Goal: Information Seeking & Learning: Learn about a topic

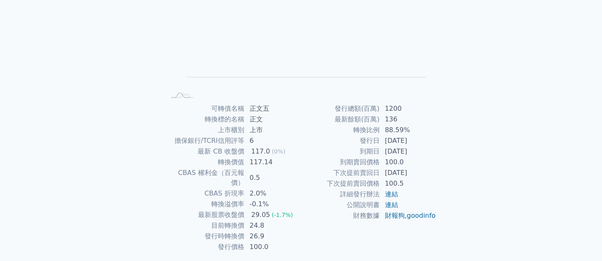
scroll to position [103, 0]
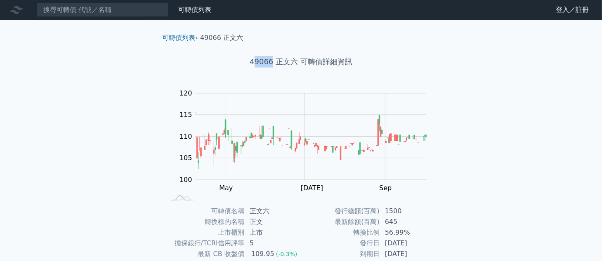
drag, startPoint x: 271, startPoint y: 62, endPoint x: 256, endPoint y: 63, distance: 15.7
click at [256, 63] on h1 "49066 正文六 可轉債詳細資訊" at bounding box center [301, 62] width 290 height 12
drag, startPoint x: 298, startPoint y: 62, endPoint x: 276, endPoint y: 64, distance: 21.5
click at [277, 64] on h1 "49066 正文六 可轉債詳細資訊" at bounding box center [301, 62] width 290 height 12
drag, startPoint x: 383, startPoint y: 210, endPoint x: 405, endPoint y: 213, distance: 23.0
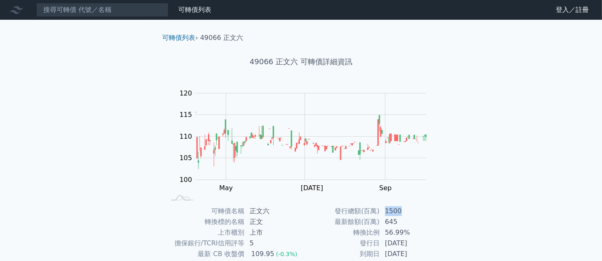
click at [405, 213] on td "1500" at bounding box center [408, 211] width 56 height 11
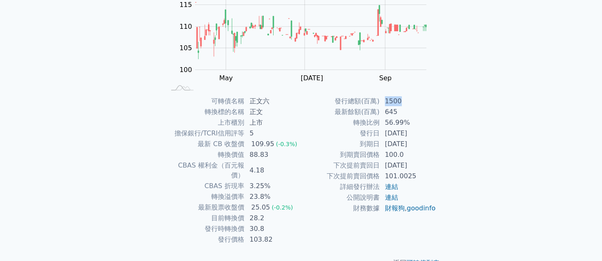
scroll to position [120, 0]
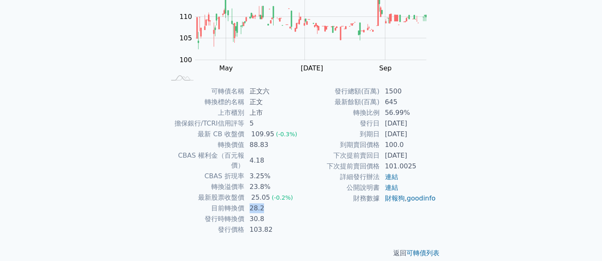
drag, startPoint x: 266, startPoint y: 196, endPoint x: 245, endPoint y: 198, distance: 21.1
click at [245, 203] on td "28.2" at bounding box center [273, 208] width 56 height 11
drag, startPoint x: 398, startPoint y: 102, endPoint x: 382, endPoint y: 102, distance: 16.5
click at [382, 102] on td "645" at bounding box center [408, 102] width 56 height 11
drag, startPoint x: 427, startPoint y: 131, endPoint x: 384, endPoint y: 135, distance: 43.5
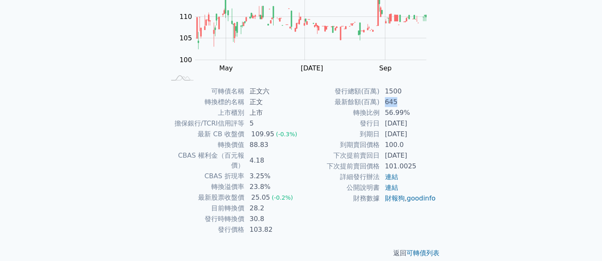
click at [384, 135] on td "2026-06-02" at bounding box center [408, 134] width 56 height 11
drag, startPoint x: 271, startPoint y: 198, endPoint x: 246, endPoint y: 199, distance: 24.3
click at [246, 203] on td "28.2" at bounding box center [273, 208] width 56 height 11
drag, startPoint x: 250, startPoint y: 208, endPoint x: 249, endPoint y: 200, distance: 8.7
click at [250, 214] on td "30.8" at bounding box center [273, 219] width 56 height 11
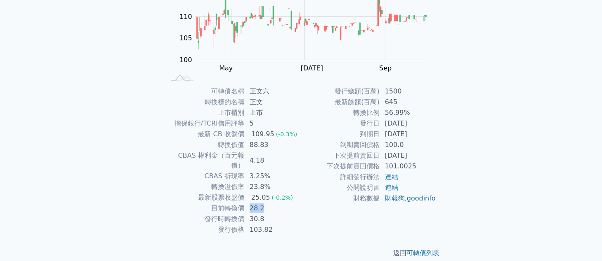
drag, startPoint x: 250, startPoint y: 199, endPoint x: 264, endPoint y: 200, distance: 14.9
click at [264, 203] on td "28.2" at bounding box center [273, 208] width 56 height 11
click at [375, 89] on tr "發行總額(百萬) 1500" at bounding box center [368, 91] width 135 height 11
drag, startPoint x: 383, startPoint y: 136, endPoint x: 422, endPoint y: 134, distance: 39.2
click at [422, 134] on td "2026-06-02" at bounding box center [408, 134] width 56 height 11
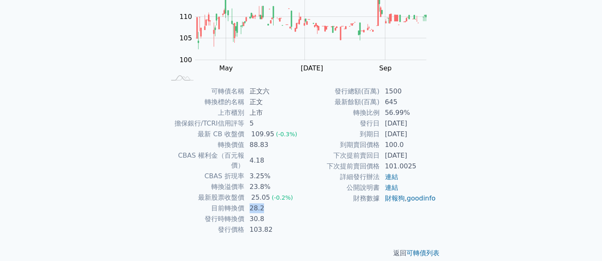
drag, startPoint x: 265, startPoint y: 200, endPoint x: 271, endPoint y: 199, distance: 5.5
click at [249, 203] on td "28.2" at bounding box center [273, 208] width 56 height 11
drag, startPoint x: 400, startPoint y: 102, endPoint x: 383, endPoint y: 104, distance: 17.4
click at [383, 104] on td "645" at bounding box center [408, 102] width 56 height 11
drag, startPoint x: 250, startPoint y: 200, endPoint x: 262, endPoint y: 200, distance: 12.4
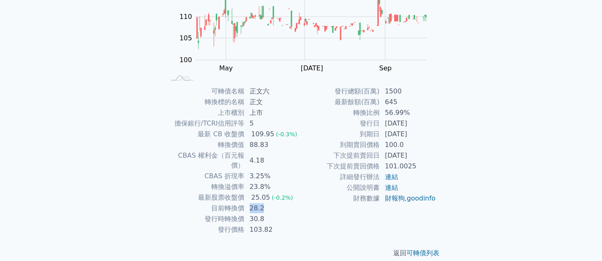
click at [262, 203] on td "28.2" at bounding box center [273, 208] width 56 height 11
drag, startPoint x: 424, startPoint y: 121, endPoint x: 382, endPoint y: 125, distance: 41.9
click at [382, 125] on td "2023-06-02" at bounding box center [408, 123] width 56 height 11
drag, startPoint x: 382, startPoint y: 132, endPoint x: 426, endPoint y: 128, distance: 43.9
click at [422, 132] on td "2026-06-02" at bounding box center [408, 134] width 56 height 11
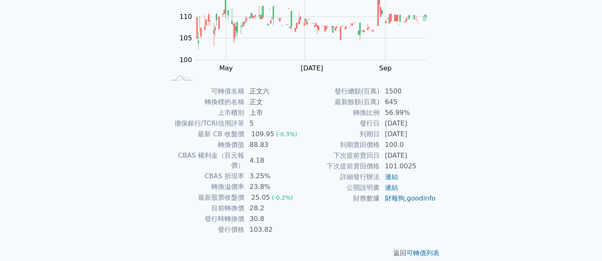
click at [489, 143] on div "可轉債列表 財務數據 可轉債列表 財務數據 登入／註冊 登入／註冊 可轉債列表 › 49066 正文六 49066 正文六 可轉債詳細資訊 Zoom Out …" at bounding box center [301, 76] width 602 height 392
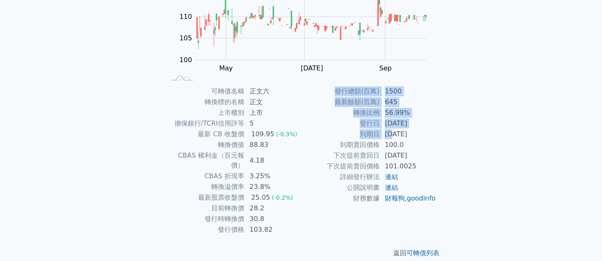
drag, startPoint x: 412, startPoint y: 137, endPoint x: 390, endPoint y: 138, distance: 21.9
click at [390, 138] on div "可轉債名稱 正文六 轉換標的名稱 正文 上市櫃別 上市 擔保銀行/TCRI信用評等 5 最新 CB 收盤價 109.95 (-0.3%) 轉換價值 88.83…" at bounding box center [301, 160] width 290 height 149
click at [422, 149] on td "100.0" at bounding box center [408, 145] width 56 height 11
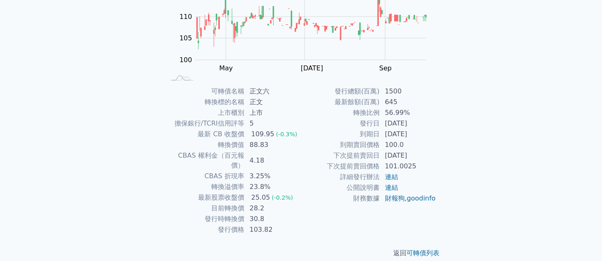
drag, startPoint x: 386, startPoint y: 135, endPoint x: 422, endPoint y: 137, distance: 36.3
click at [422, 137] on td "2026-06-02" at bounding box center [408, 134] width 56 height 11
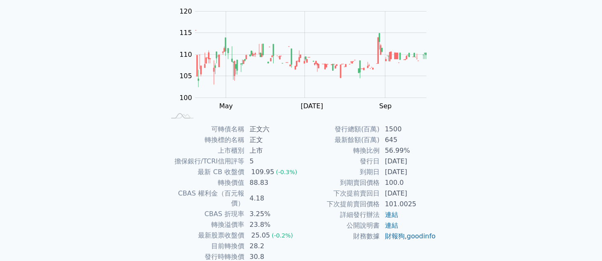
scroll to position [86, 0]
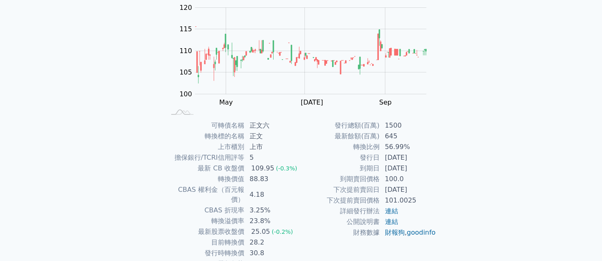
click at [404, 185] on td "2025-06-02" at bounding box center [408, 190] width 56 height 11
drag, startPoint x: 384, startPoint y: 168, endPoint x: 428, endPoint y: 172, distance: 43.5
click at [428, 172] on td "2026-06-02" at bounding box center [408, 168] width 56 height 11
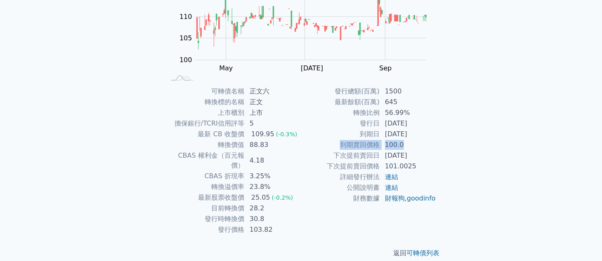
drag, startPoint x: 336, startPoint y: 146, endPoint x: 419, endPoint y: 146, distance: 82.9
click at [419, 146] on tr "到期賣回價格 100.0" at bounding box center [368, 145] width 135 height 11
drag, startPoint x: 455, startPoint y: 160, endPoint x: 427, endPoint y: 157, distance: 28.2
click at [454, 161] on div "可轉債列表 › 49066 正文六 49066 正文六 可轉債詳細資訊 Zoom Out 104 98 100 102 104 125 120 110 115…" at bounding box center [301, 86] width 317 height 372
drag, startPoint x: 340, startPoint y: 143, endPoint x: 422, endPoint y: 143, distance: 82.1
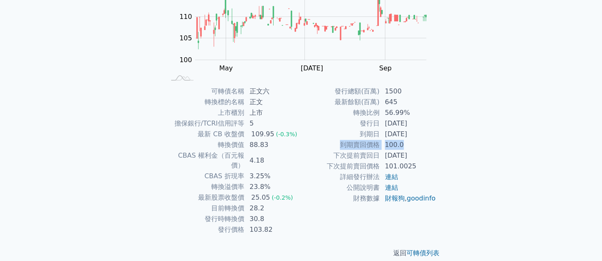
click at [422, 143] on tr "到期賣回價格 100.0" at bounding box center [368, 145] width 135 height 11
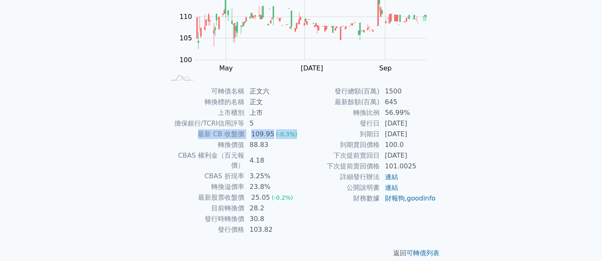
drag, startPoint x: 298, startPoint y: 134, endPoint x: 198, endPoint y: 135, distance: 100.6
click at [198, 135] on tr "最新 CB 收盤價 109.95 (-0.3%)" at bounding box center [233, 134] width 135 height 11
drag, startPoint x: 249, startPoint y: 161, endPoint x: 255, endPoint y: 152, distance: 10.6
click at [249, 160] on tbody "可轉債名稱 正文六 轉換標的名稱 正文 上市櫃別 上市 擔保銀行/TCRI信用評等 5 最新 CB 收盤價 109.95 (-0.3%) 轉換價值 88.83…" at bounding box center [233, 160] width 135 height 149
drag, startPoint x: 249, startPoint y: 134, endPoint x: 273, endPoint y: 134, distance: 24.3
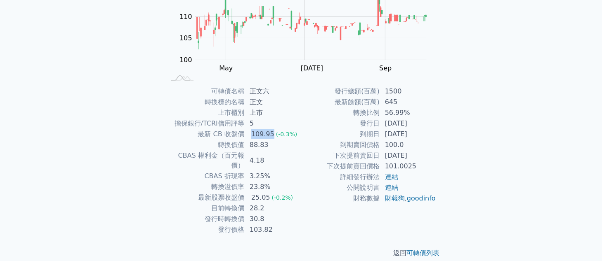
click at [273, 134] on td "109.95 (-0.3%)" at bounding box center [273, 134] width 56 height 11
click at [301, 162] on td "下次提前賣回價格" at bounding box center [340, 166] width 79 height 11
drag, startPoint x: 295, startPoint y: 132, endPoint x: 195, endPoint y: 134, distance: 99.8
click at [195, 134] on tr "最新 CB 收盤價 109.95 (-0.3%)" at bounding box center [233, 134] width 135 height 11
drag, startPoint x: 386, startPoint y: 149, endPoint x: 332, endPoint y: 148, distance: 53.2
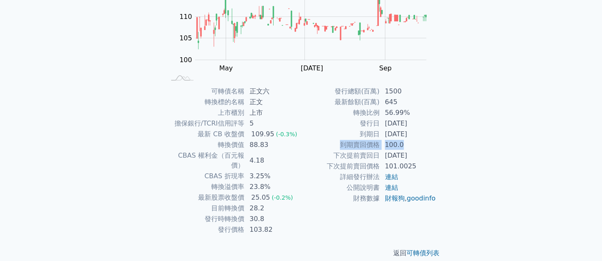
click at [332, 148] on tr "到期賣回價格 100.0" at bounding box center [368, 145] width 135 height 11
drag, startPoint x: 400, startPoint y: 101, endPoint x: 383, endPoint y: 102, distance: 17.8
click at [383, 102] on td "645" at bounding box center [408, 102] width 56 height 11
click at [407, 104] on td "645" at bounding box center [408, 102] width 56 height 11
click at [396, 106] on td "645" at bounding box center [408, 102] width 56 height 11
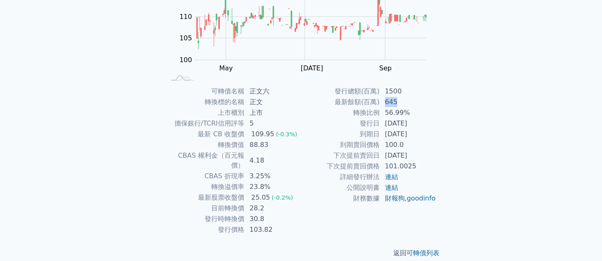
drag, startPoint x: 384, startPoint y: 103, endPoint x: 403, endPoint y: 104, distance: 19.0
click at [403, 104] on td "645" at bounding box center [408, 102] width 56 height 11
drag, startPoint x: 272, startPoint y: 131, endPoint x: 250, endPoint y: 133, distance: 21.5
click at [250, 133] on div "109.95" at bounding box center [263, 134] width 26 height 10
drag, startPoint x: 406, startPoint y: 147, endPoint x: 381, endPoint y: 149, distance: 25.2
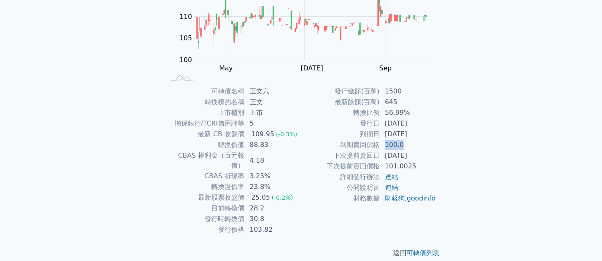
click at [381, 149] on td "100.0" at bounding box center [408, 145] width 56 height 11
drag, startPoint x: 416, startPoint y: 164, endPoint x: 383, endPoint y: 167, distance: 33.2
click at [383, 167] on td "101.0025" at bounding box center [408, 166] width 56 height 11
click at [415, 171] on td "101.0025" at bounding box center [408, 166] width 56 height 11
drag, startPoint x: 386, startPoint y: 169, endPoint x: 411, endPoint y: 169, distance: 25.2
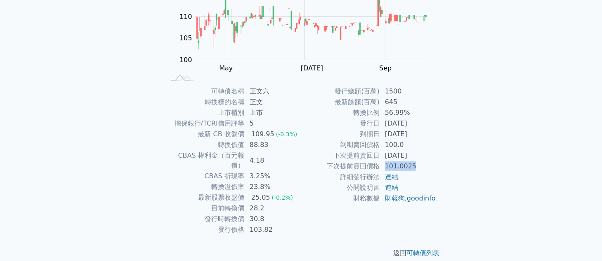
click at [411, 169] on td "101.0025" at bounding box center [408, 166] width 56 height 11
drag, startPoint x: 381, startPoint y: 157, endPoint x: 422, endPoint y: 157, distance: 40.8
click at [422, 157] on td "2025-06-02" at bounding box center [408, 156] width 56 height 11
drag, startPoint x: 226, startPoint y: 200, endPoint x: 268, endPoint y: 199, distance: 41.2
click at [268, 203] on tr "目前轉換價 28.2" at bounding box center [233, 208] width 135 height 11
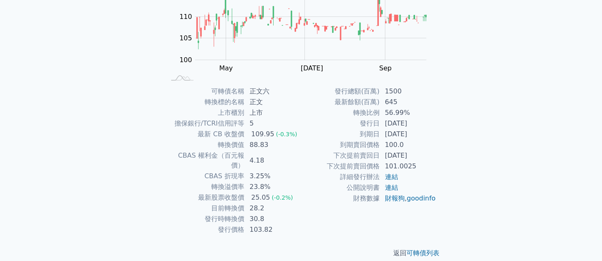
click at [419, 95] on td "1500" at bounding box center [408, 91] width 56 height 11
drag, startPoint x: 419, startPoint y: 87, endPoint x: 328, endPoint y: 92, distance: 90.9
click at [328, 92] on tr "發行總額(百萬) 1500" at bounding box center [368, 91] width 135 height 11
click at [397, 98] on td "645" at bounding box center [408, 102] width 56 height 11
drag, startPoint x: 386, startPoint y: 92, endPoint x: 417, endPoint y: 92, distance: 30.5
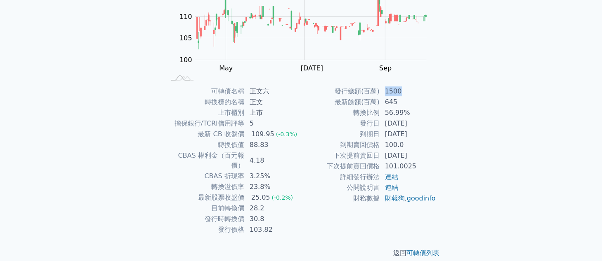
click at [417, 92] on td "1500" at bounding box center [408, 91] width 56 height 11
drag, startPoint x: 258, startPoint y: 203, endPoint x: 242, endPoint y: 201, distance: 16.6
click at [242, 203] on tr "目前轉換價 28.2" at bounding box center [233, 208] width 135 height 11
click at [276, 214] on td "30.8" at bounding box center [273, 219] width 56 height 11
drag, startPoint x: 375, startPoint y: 124, endPoint x: 434, endPoint y: 124, distance: 59.0
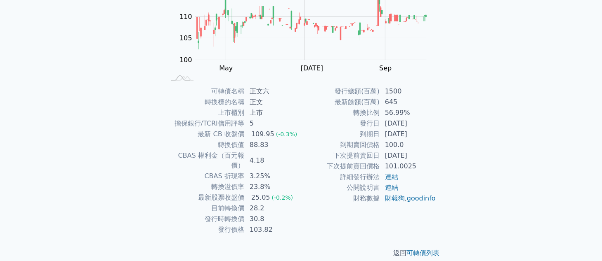
click at [434, 124] on tr "發行日 2023-06-02" at bounding box center [368, 123] width 135 height 11
click at [415, 138] on td "2026-06-02" at bounding box center [408, 134] width 56 height 11
drag, startPoint x: 379, startPoint y: 125, endPoint x: 425, endPoint y: 124, distance: 45.8
click at [425, 124] on tr "發行日 2023-06-02" at bounding box center [368, 123] width 135 height 11
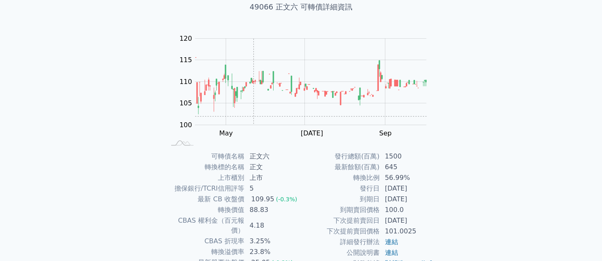
scroll to position [0, 0]
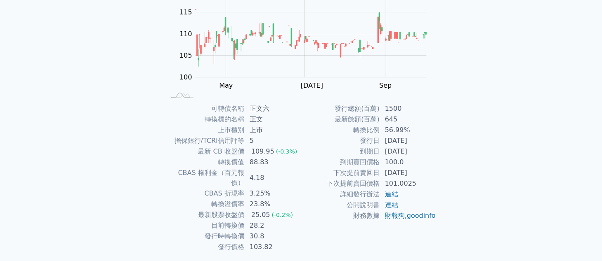
click at [374, 132] on td "轉換比例" at bounding box center [340, 130] width 79 height 11
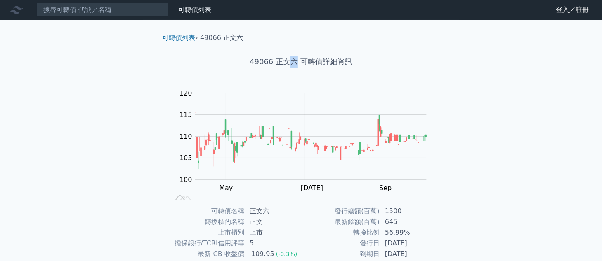
drag, startPoint x: 297, startPoint y: 65, endPoint x: 291, endPoint y: 65, distance: 6.2
click at [291, 65] on h1 "49066 正文六 可轉債詳細資訊" at bounding box center [301, 62] width 290 height 12
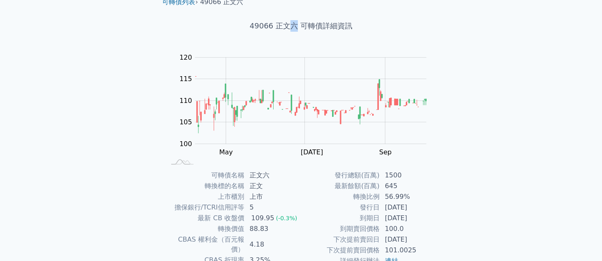
scroll to position [52, 0]
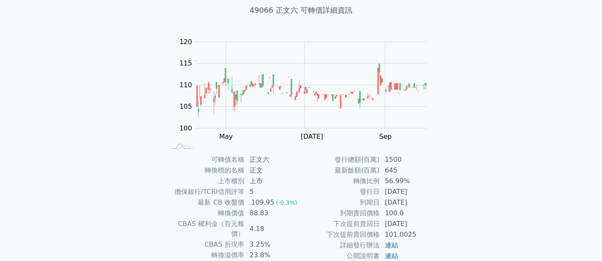
click at [520, 158] on div "可轉債列表 財務數據 可轉債列表 財務數據 登入／註冊 登入／註冊 可轉債列表 › 49066 正文六 49066 正文六 可轉債詳細資訊 Zoom Out …" at bounding box center [301, 144] width 602 height 392
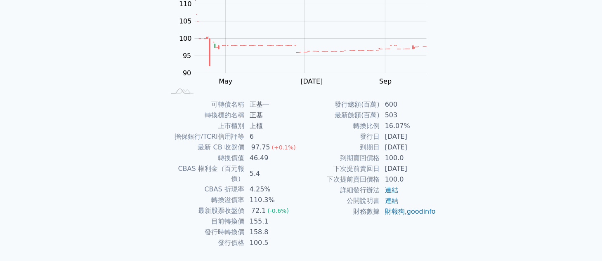
scroll to position [120, 0]
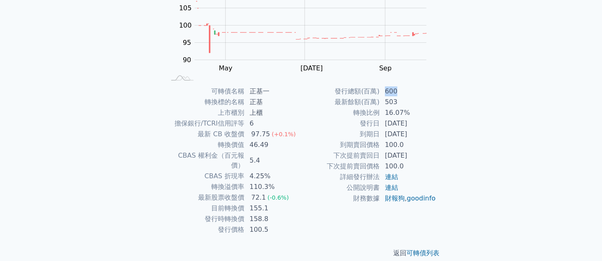
drag, startPoint x: 397, startPoint y: 91, endPoint x: 382, endPoint y: 94, distance: 15.5
click at [382, 94] on td "600" at bounding box center [408, 91] width 56 height 11
click at [377, 165] on td "下次提前賣回價格" at bounding box center [340, 166] width 79 height 11
drag, startPoint x: 250, startPoint y: 191, endPoint x: 289, endPoint y: 191, distance: 39.2
click at [289, 193] on td "72.1 (-0.6%)" at bounding box center [273, 198] width 56 height 11
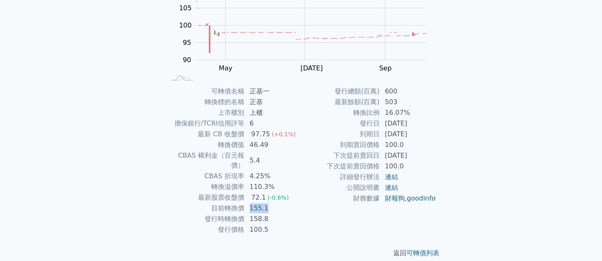
drag, startPoint x: 273, startPoint y: 197, endPoint x: 250, endPoint y: 200, distance: 23.7
click at [250, 203] on td "155.1" at bounding box center [273, 208] width 56 height 11
drag, startPoint x: 363, startPoint y: 135, endPoint x: 423, endPoint y: 131, distance: 60.8
click at [423, 131] on tr "到期日 2027-06-05" at bounding box center [368, 134] width 135 height 11
drag, startPoint x: 384, startPoint y: 101, endPoint x: 308, endPoint y: 94, distance: 75.4
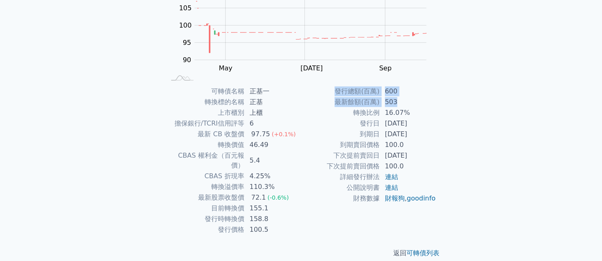
click at [308, 94] on tbody "發行總額(百萬) 600 最新餘額(百萬) 503 轉換比例 16.07% 發行日 2024-06-05 到期日 2027-06-05 到期賣回價格 100.…" at bounding box center [368, 145] width 135 height 118
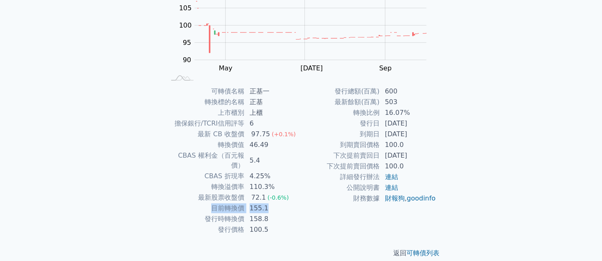
drag, startPoint x: 278, startPoint y: 202, endPoint x: 170, endPoint y: 200, distance: 108.1
click at [170, 203] on tr "目前轉換價 155.1" at bounding box center [233, 208] width 135 height 11
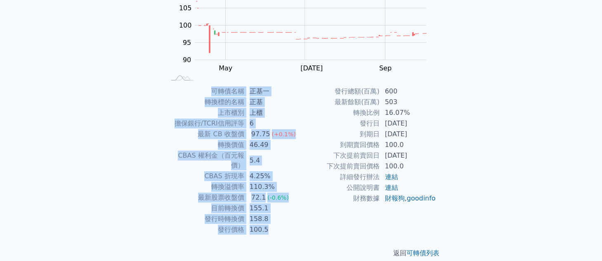
drag, startPoint x: 277, startPoint y: 219, endPoint x: 151, endPoint y: 129, distance: 154.3
click at [151, 129] on div "可轉債列表 › 65461 正基一 65461 正基一 可轉債詳細資訊 Zoom Out 100 80 85 90 95 100 105 110 115 12…" at bounding box center [301, 86] width 317 height 372
click at [141, 180] on div "可轉債列表 財務數據 可轉債列表 財務數據 登入／註冊 登入／註冊 可轉債列表 › 65461 正基一 65461 正基一 可轉債詳細資訊 Zoom Out …" at bounding box center [301, 76] width 602 height 392
drag, startPoint x: 216, startPoint y: 202, endPoint x: 211, endPoint y: 95, distance: 106.9
click at [211, 95] on tbody "可轉債名稱 正基一 轉換標的名稱 正基 上市櫃別 上櫃 擔保銀行/TCRI信用評等 6 最新 CB 收盤價 97.75 (+0.1%) 轉換價值 46.49 …" at bounding box center [233, 160] width 135 height 149
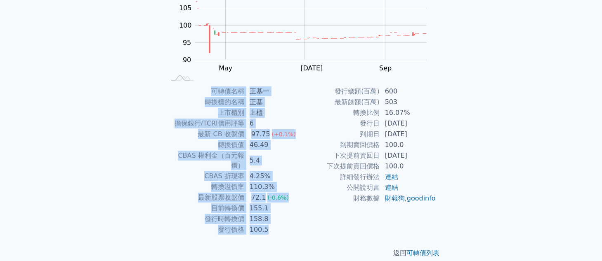
click at [172, 145] on td "轉換價值" at bounding box center [205, 145] width 79 height 11
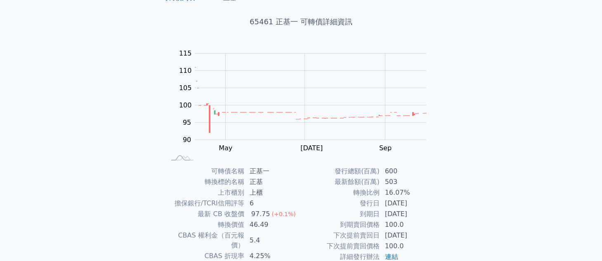
scroll to position [0, 0]
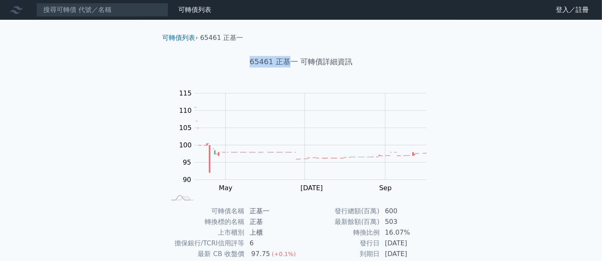
drag, startPoint x: 247, startPoint y: 64, endPoint x: 288, endPoint y: 66, distance: 41.3
click at [288, 66] on h1 "65461 正基一 可轉債詳細資訊" at bounding box center [301, 62] width 290 height 12
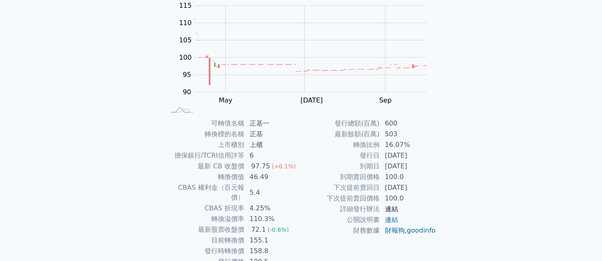
scroll to position [120, 0]
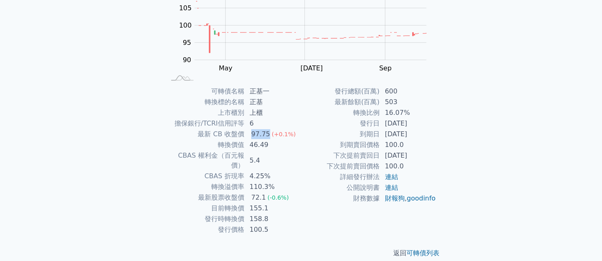
drag, startPoint x: 268, startPoint y: 135, endPoint x: 245, endPoint y: 134, distance: 23.1
click at [245, 134] on td "97.75 (+0.1%)" at bounding box center [273, 134] width 56 height 11
drag, startPoint x: 250, startPoint y: 188, endPoint x: 265, endPoint y: 188, distance: 15.7
click at [265, 193] on div "72.1" at bounding box center [259, 198] width 18 height 10
drag, startPoint x: 268, startPoint y: 198, endPoint x: 249, endPoint y: 199, distance: 19.8
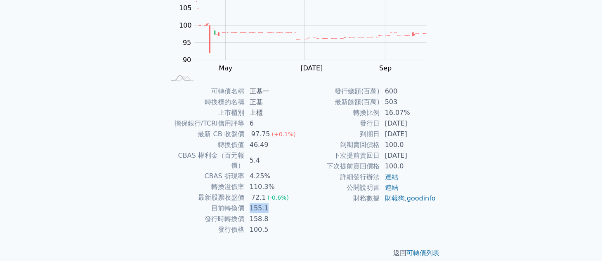
click at [249, 203] on td "155.1" at bounding box center [273, 208] width 56 height 11
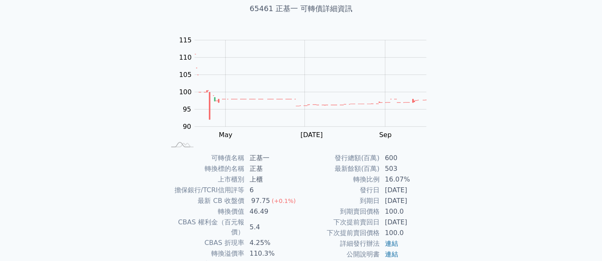
scroll to position [68, 0]
